Goal: Check status: Check status

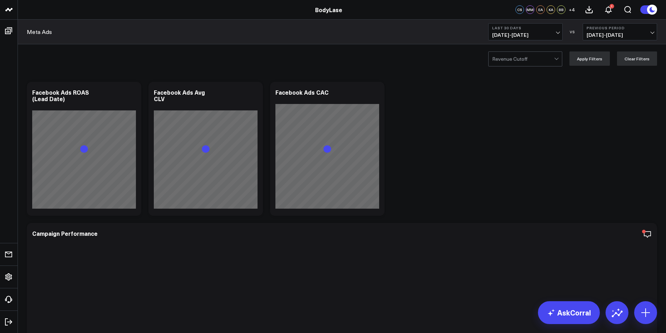
click at [528, 32] on span "[DATE] - [DATE]" at bounding box center [525, 35] width 66 height 6
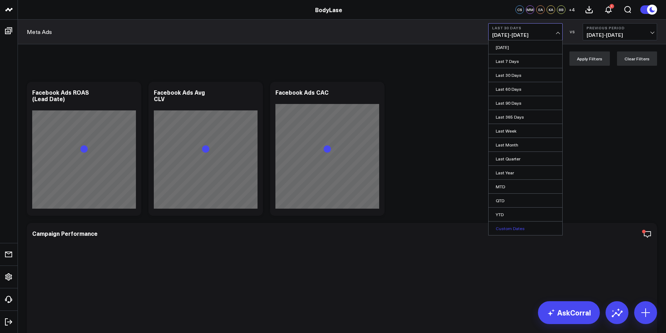
click at [527, 233] on link "Custom Dates" at bounding box center [525, 229] width 74 height 14
select select "9"
select select "2025"
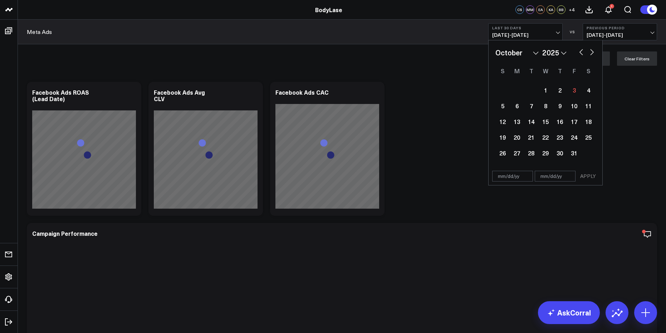
click at [577, 52] on button "button" at bounding box center [580, 51] width 7 height 9
select select "8"
select select "2025"
click at [517, 90] on div "1" at bounding box center [516, 90] width 14 height 14
type input "[DATE]"
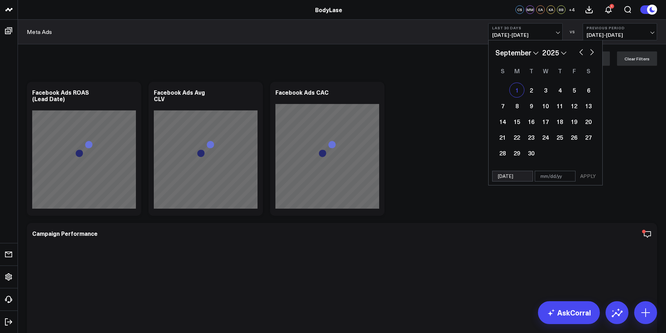
select select "8"
select select "2025"
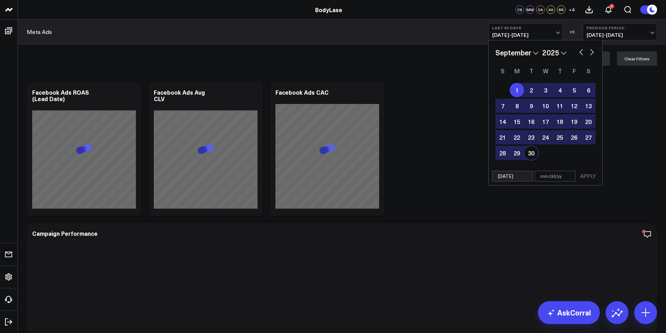
click at [531, 148] on div "30" at bounding box center [531, 153] width 14 height 14
type input "[DATE]"
select select "8"
select select "2025"
click at [588, 175] on button "APPLY" at bounding box center [587, 176] width 21 height 11
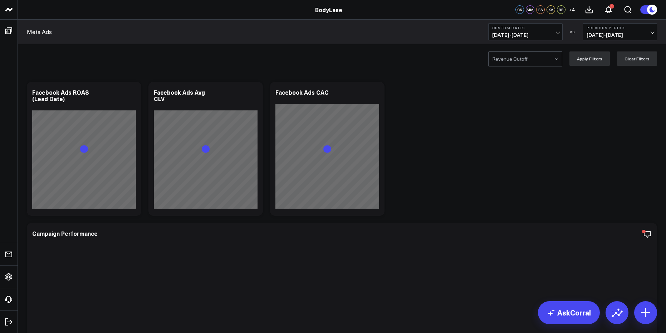
click at [544, 31] on button "Custom Dates [DATE] - [DATE]" at bounding box center [525, 31] width 74 height 17
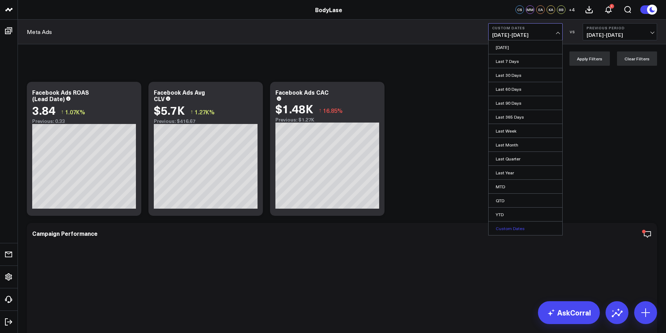
click at [513, 227] on link "Custom Dates" at bounding box center [525, 229] width 74 height 14
select select "9"
select select "2025"
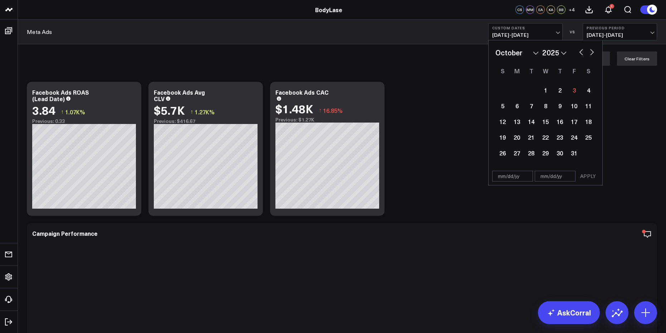
click at [580, 54] on button "button" at bounding box center [580, 51] width 7 height 9
select select "8"
select select "2025"
click at [580, 54] on button "button" at bounding box center [580, 51] width 7 height 9
select select "7"
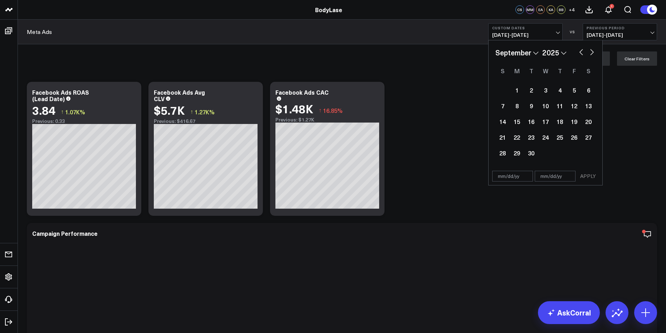
select select "2025"
click at [580, 54] on button "button" at bounding box center [580, 51] width 7 height 9
select select "6"
select select "2025"
click at [528, 88] on div "1" at bounding box center [531, 90] width 14 height 14
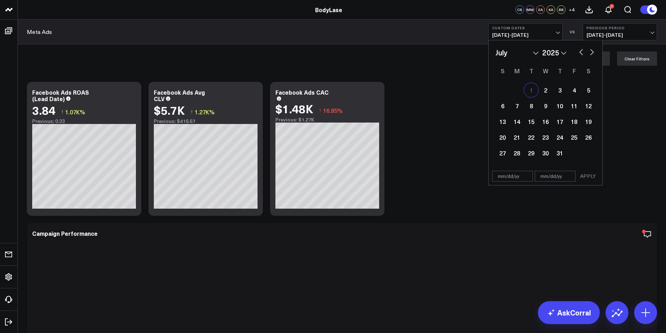
type input "[DATE]"
select select "6"
select select "2025"
click at [590, 53] on button "button" at bounding box center [591, 51] width 7 height 9
select select "7"
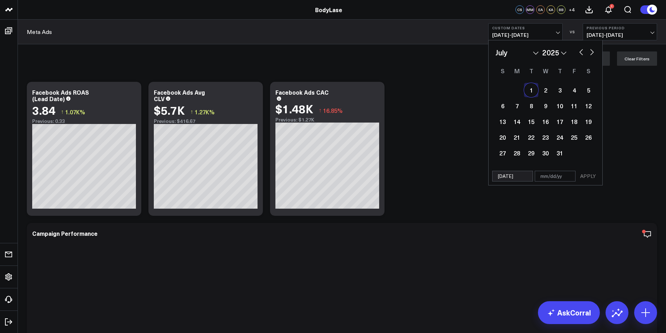
select select "2025"
click at [590, 53] on button "button" at bounding box center [591, 51] width 7 height 9
select select "8"
select select "2025"
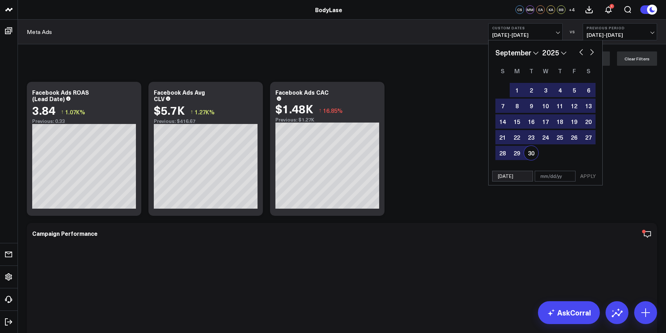
click at [532, 153] on div "30" at bounding box center [531, 153] width 14 height 14
type input "[DATE]"
select select "8"
select select "2025"
click at [585, 176] on button "APPLY" at bounding box center [587, 176] width 21 height 11
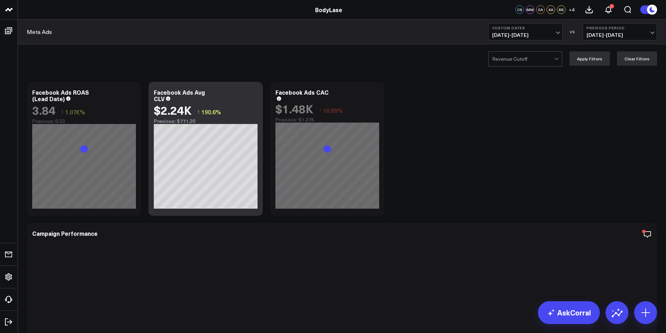
click at [626, 34] on span "[DATE] - [DATE]" at bounding box center [619, 35] width 66 height 6
click at [617, 102] on link "Custom Dates" at bounding box center [620, 103] width 74 height 14
select select "9"
select select "2025"
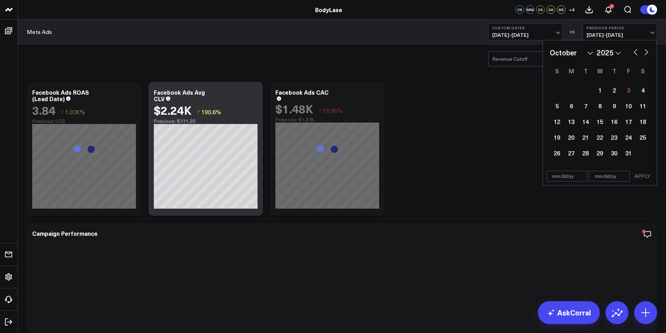
click at [634, 50] on button "button" at bounding box center [635, 51] width 7 height 9
click at [634, 51] on button "button" at bounding box center [635, 51] width 7 height 9
select select "6"
select select "2025"
click at [634, 51] on button "button" at bounding box center [635, 51] width 7 height 9
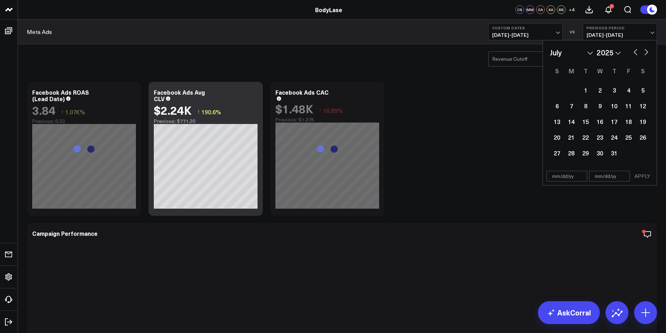
select select "5"
select select "2025"
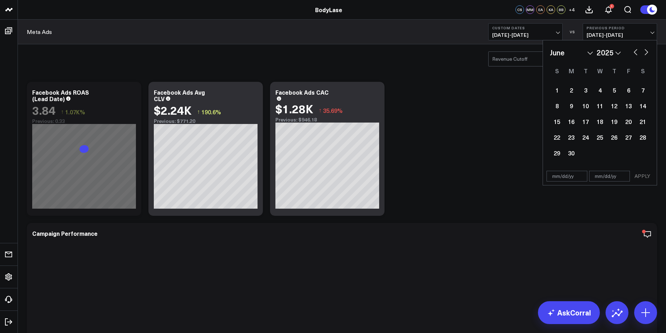
click at [634, 51] on button "button" at bounding box center [635, 51] width 7 height 9
select select "4"
select select "2025"
click at [634, 51] on button "button" at bounding box center [635, 51] width 7 height 9
select select "3"
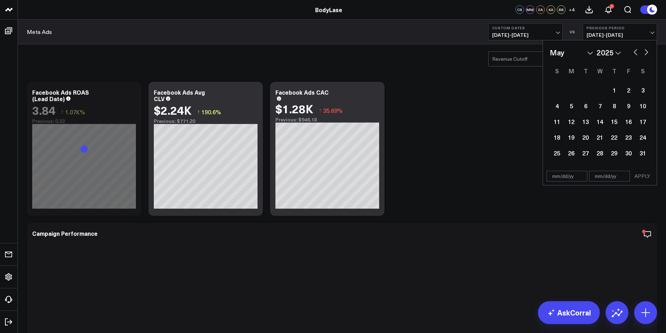
select select "2025"
click at [582, 89] on div "1" at bounding box center [585, 90] width 14 height 14
type input "[DATE]"
select select "3"
select select "2025"
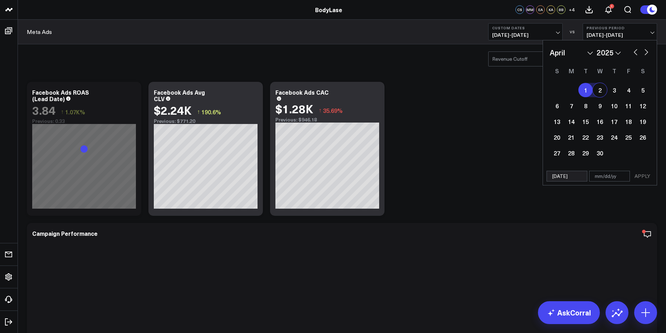
click at [649, 55] on button "button" at bounding box center [645, 51] width 7 height 9
select select "5"
select select "2025"
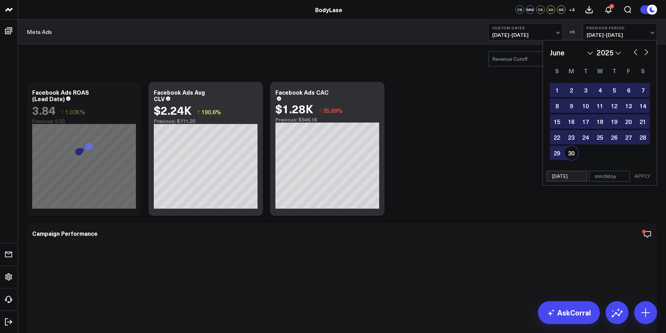
click at [573, 151] on div "30" at bounding box center [571, 153] width 14 height 14
type input "[DATE]"
select select "5"
select select "2025"
click at [645, 174] on button "APPLY" at bounding box center [641, 176] width 21 height 11
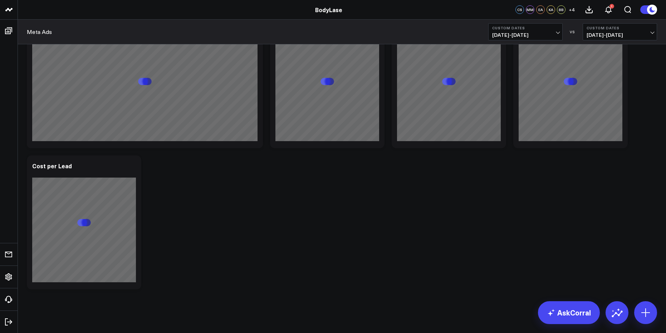
scroll to position [1502, 0]
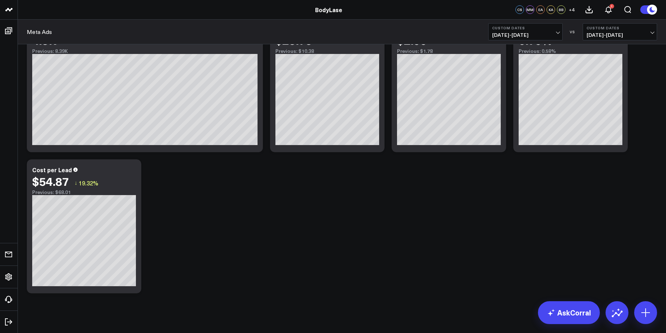
scroll to position [1495, 0]
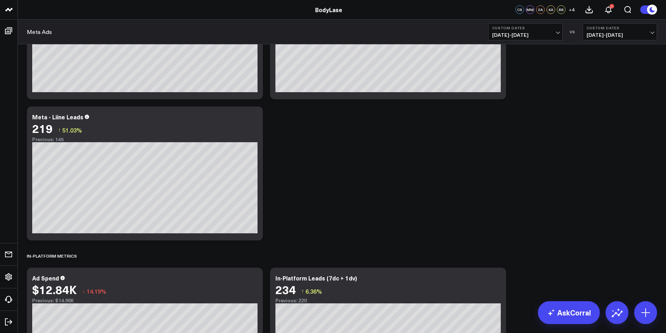
scroll to position [959, 0]
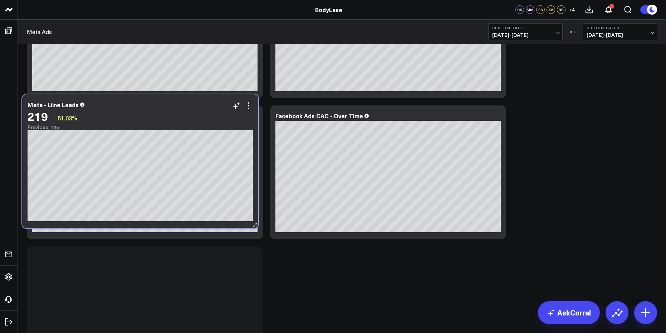
scroll to position [816, 0]
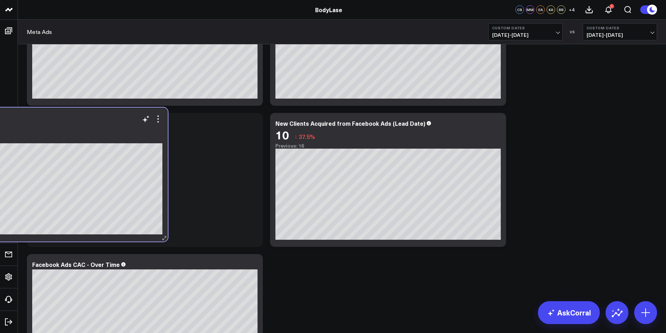
drag, startPoint x: 183, startPoint y: 164, endPoint x: 132, endPoint y: 132, distance: 60.3
click at [132, 132] on div "219 ↑ 51.03%" at bounding box center [49, 129] width 225 height 13
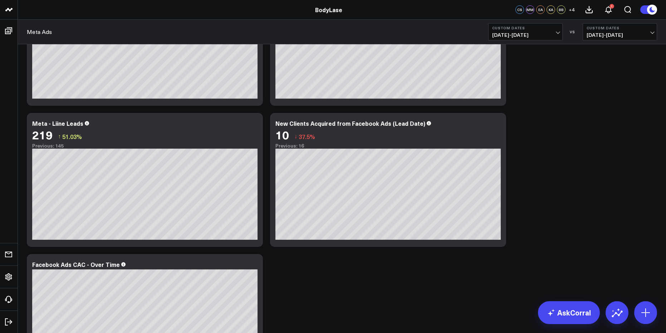
click at [644, 221] on div "Modify via AI Copy link to widget Ask support Remove Create linked copy Executi…" at bounding box center [341, 119] width 637 height 1715
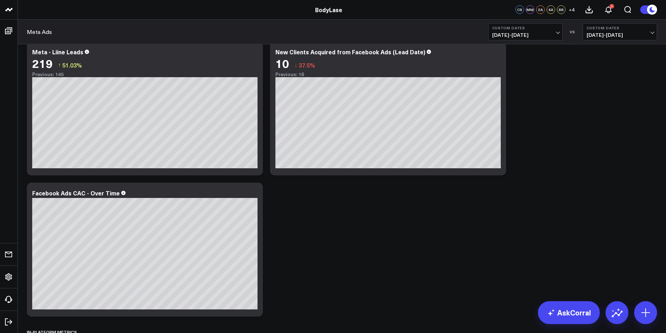
scroll to position [1138, 0]
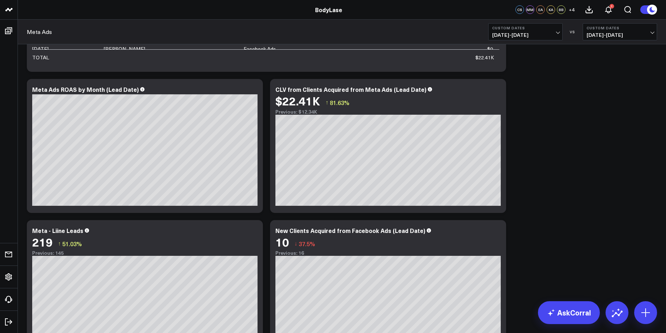
click at [603, 211] on div "Modify via AI Copy link to widget Ask support Remove Create linked copy Executi…" at bounding box center [341, 226] width 637 height 1715
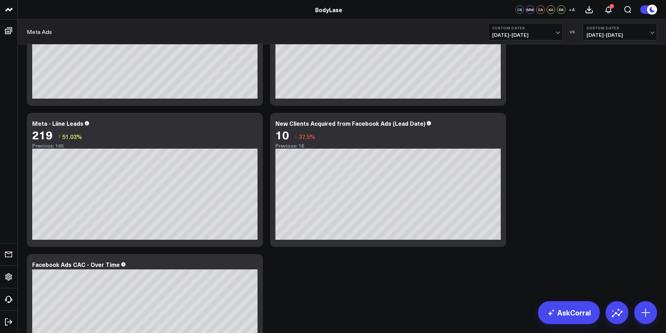
scroll to position [0, 0]
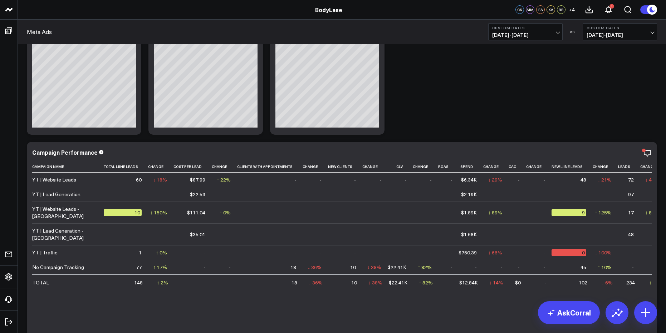
scroll to position [773, 0]
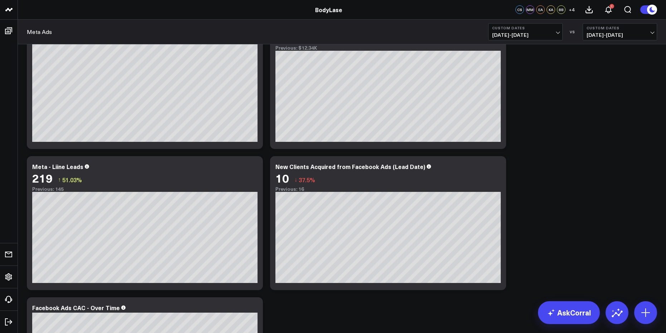
click at [556, 157] on div "Modify via AI Copy link to widget Ask support Remove Create linked copy Executi…" at bounding box center [341, 162] width 637 height 1715
click at [590, 248] on div "Modify via AI Copy link to widget Ask support Remove Create linked copy Executi…" at bounding box center [341, 162] width 637 height 1715
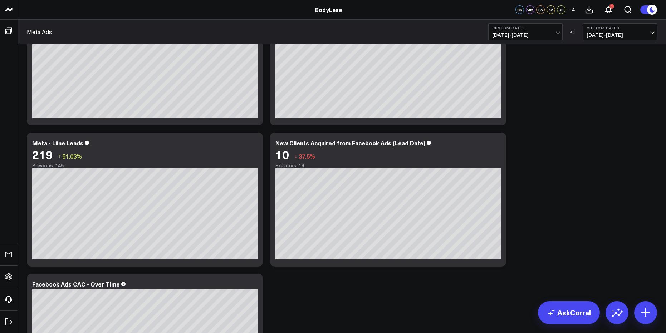
scroll to position [809, 0]
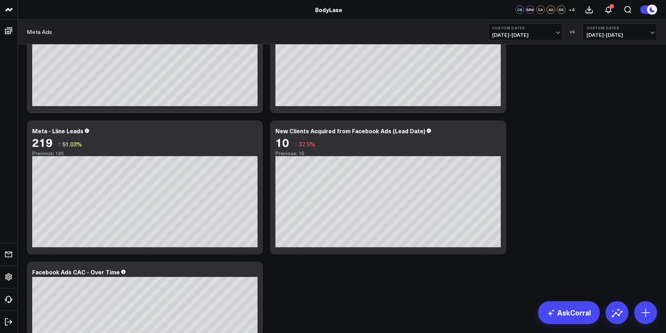
click at [578, 257] on div "Modify via AI Copy link to widget Ask support Remove Create linked copy Executi…" at bounding box center [341, 127] width 637 height 1715
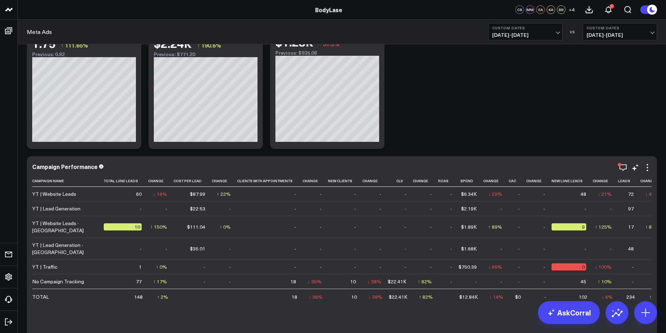
scroll to position [0, 0]
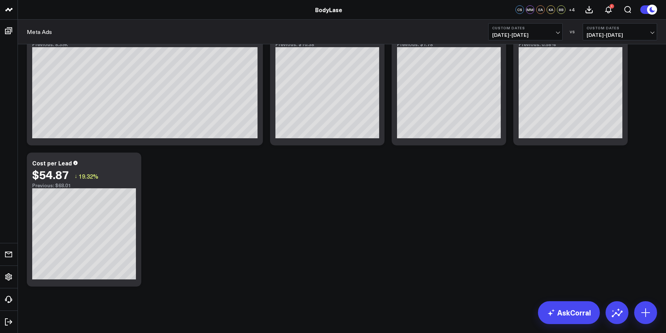
drag, startPoint x: 435, startPoint y: 150, endPoint x: 443, endPoint y: 361, distance: 211.1
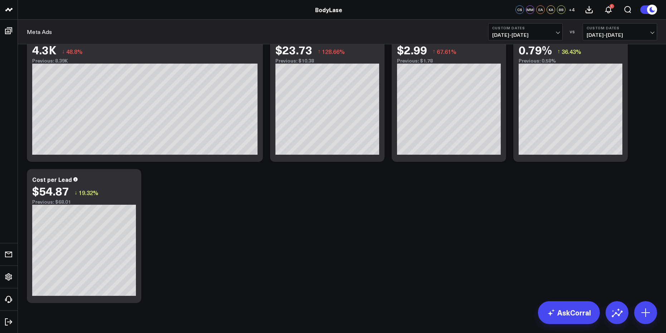
scroll to position [1503, 0]
